Goal: Find specific page/section: Find specific page/section

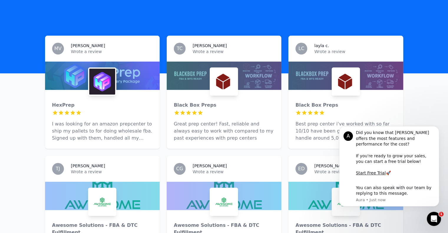
scroll to position [166, 0]
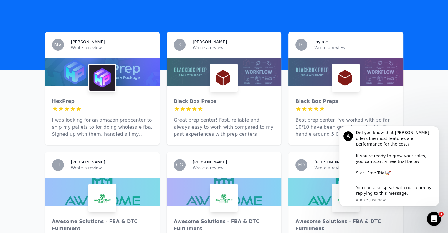
click at [222, 66] on img at bounding box center [224, 78] width 26 height 26
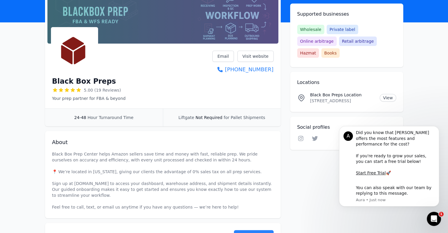
scroll to position [88, 0]
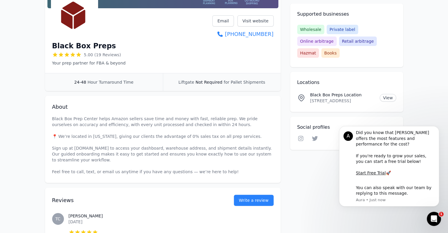
click at [68, 43] on h1 "Black Box Preps" at bounding box center [84, 45] width 64 height 9
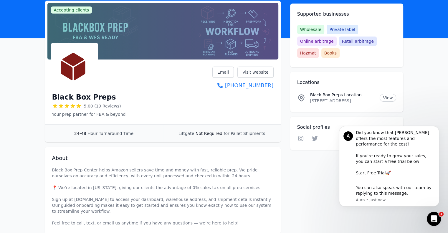
scroll to position [0, 0]
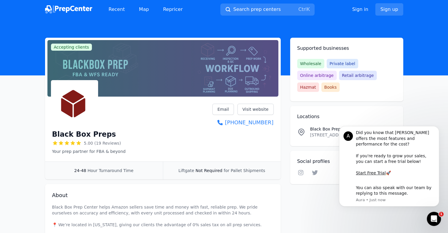
drag, startPoint x: 196, startPoint y: 180, endPoint x: 171, endPoint y: 173, distance: 25.7
drag, startPoint x: 132, startPoint y: 170, endPoint x: 237, endPoint y: 128, distance: 113.1
click at [139, 168] on div "24-48 Hour Turnaround Time" at bounding box center [104, 171] width 118 height 18
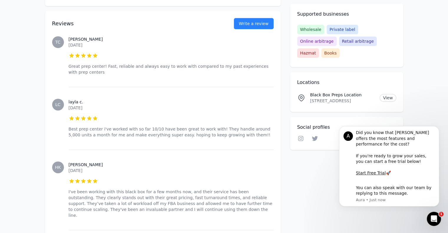
scroll to position [118, 0]
